Goal: Information Seeking & Learning: Learn about a topic

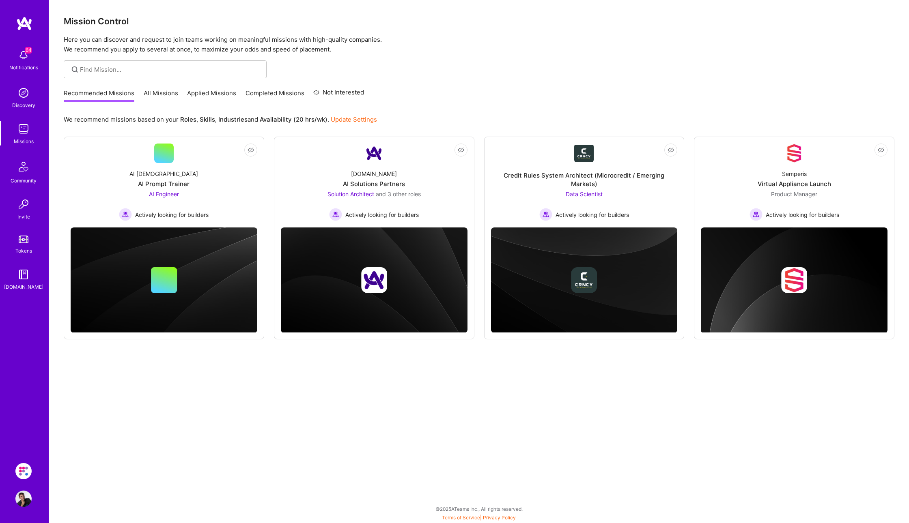
click at [152, 93] on link "All Missions" at bounding box center [161, 95] width 34 height 13
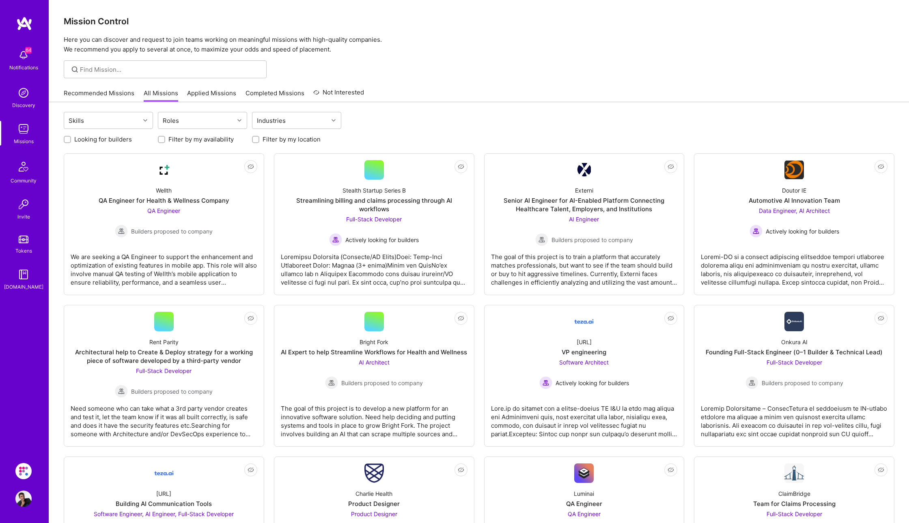
click at [114, 92] on link "Recommended Missions" at bounding box center [99, 95] width 71 height 13
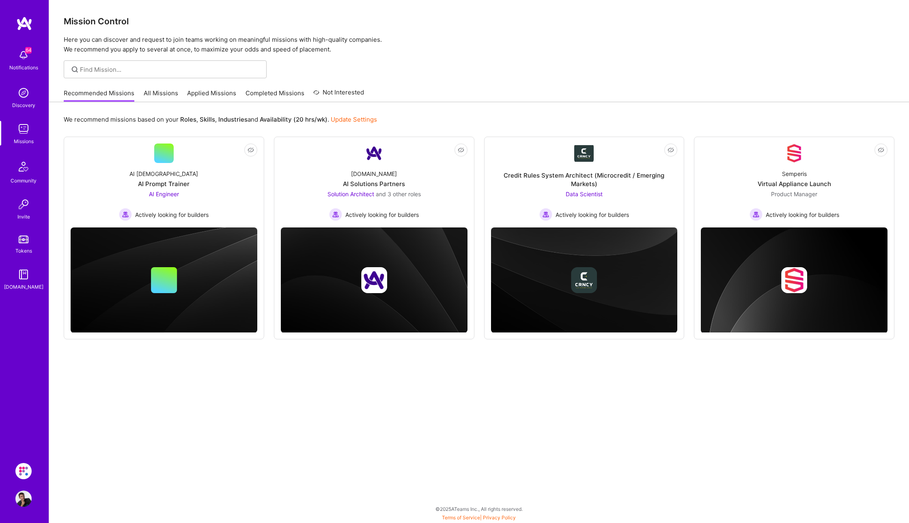
click at [149, 92] on link "All Missions" at bounding box center [161, 95] width 34 height 13
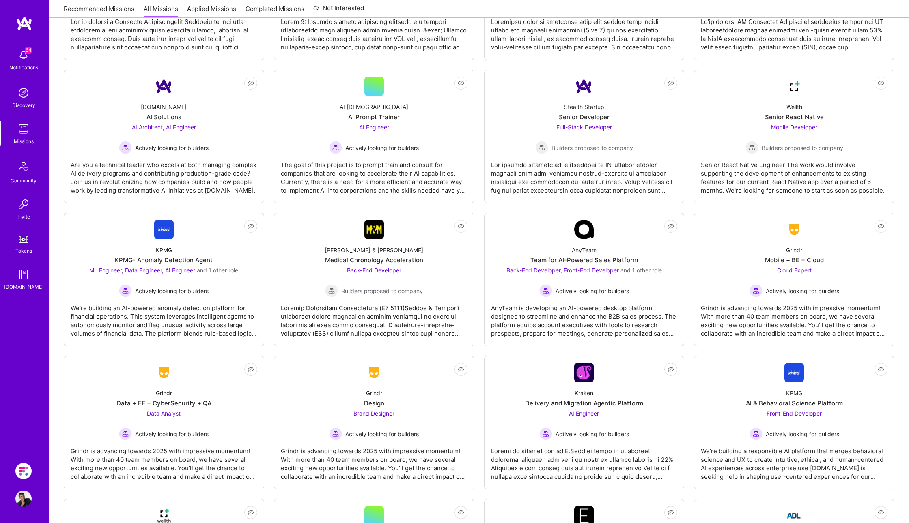
scroll to position [1825, 0]
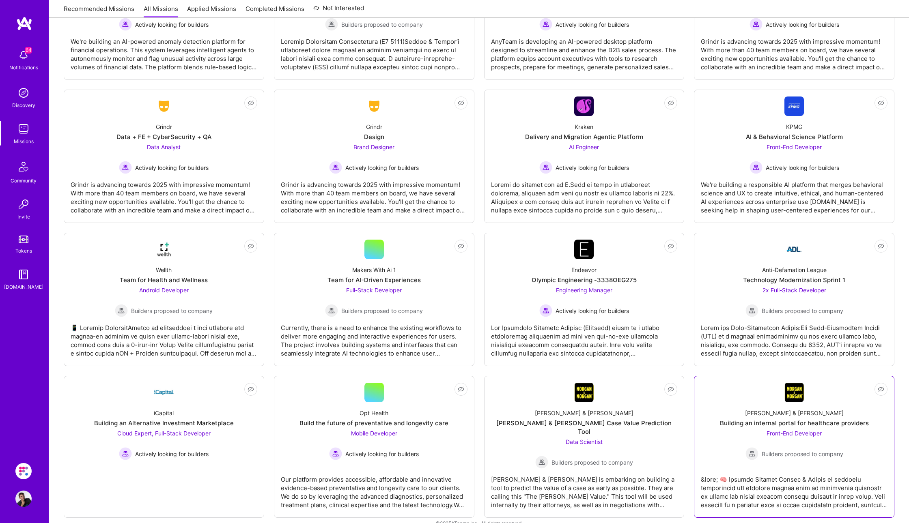
click at [759, 420] on div "Building an internal portal for healthcare providers" at bounding box center [794, 423] width 149 height 9
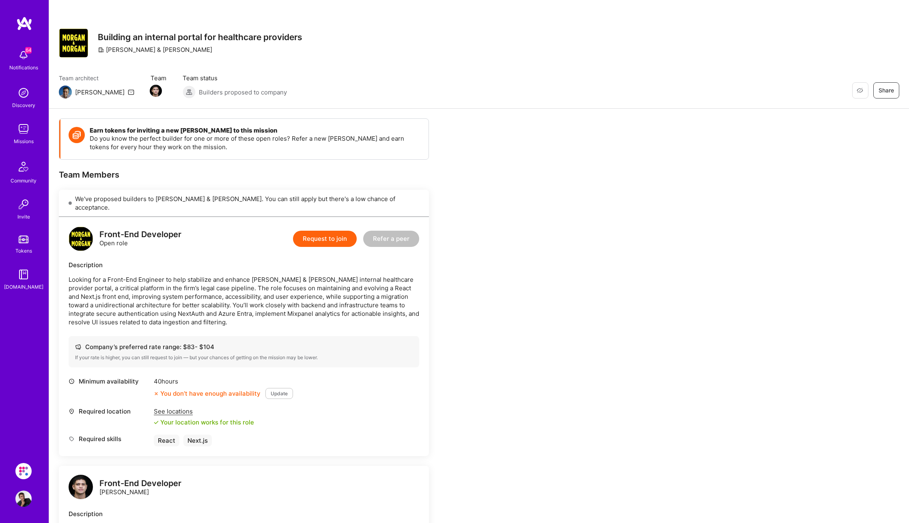
click at [29, 58] on img at bounding box center [23, 55] width 16 height 16
click at [27, 135] on img at bounding box center [23, 129] width 16 height 16
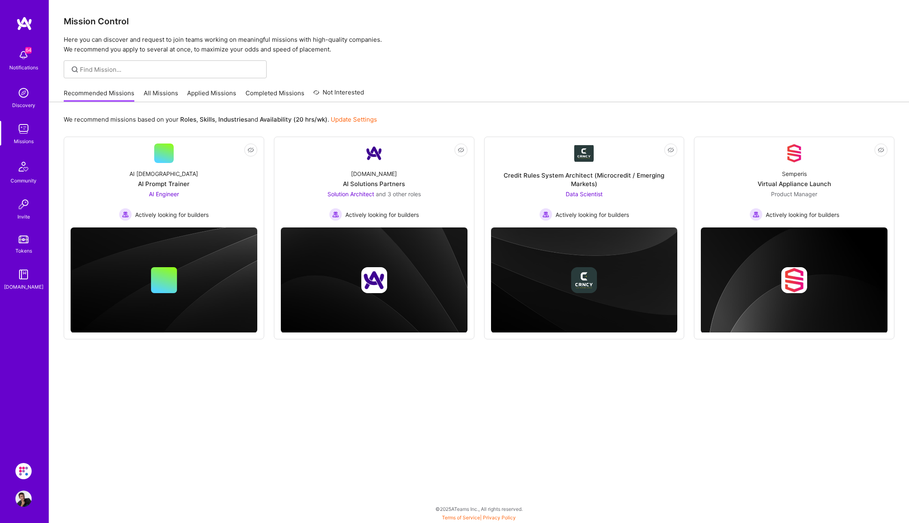
click at [205, 97] on link "Applied Missions" at bounding box center [211, 95] width 49 height 13
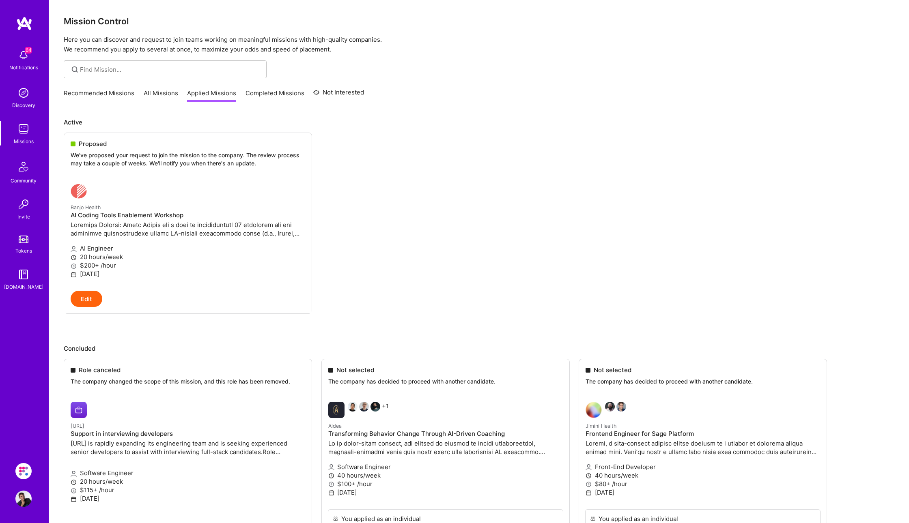
click at [17, 135] on img at bounding box center [23, 129] width 16 height 16
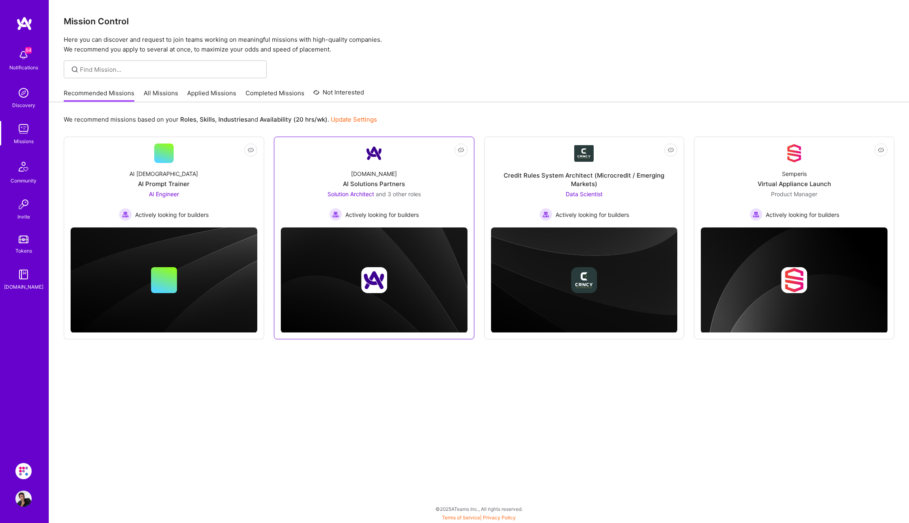
click at [386, 243] on img at bounding box center [374, 280] width 187 height 105
click at [394, 190] on div "Solution Architect and 3 other roles" at bounding box center [373, 194] width 93 height 9
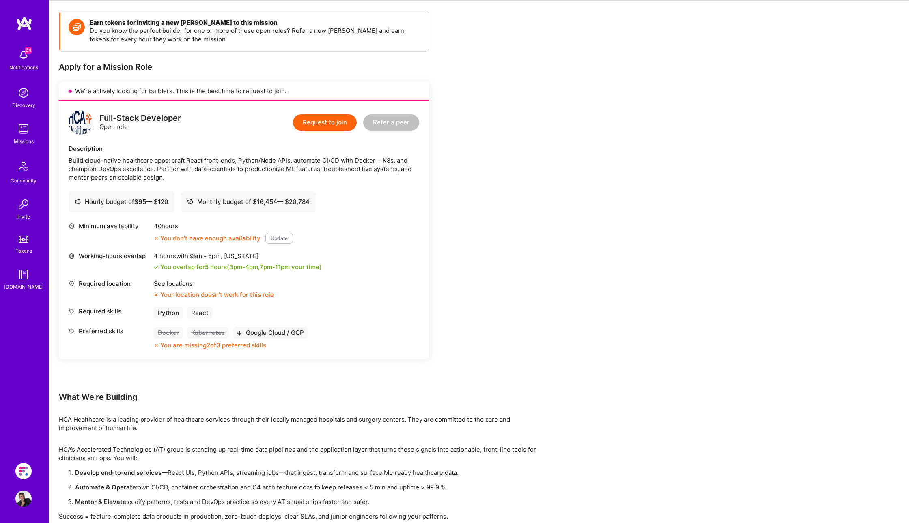
scroll to position [130, 0]
